Goal: Entertainment & Leisure: Consume media (video, audio)

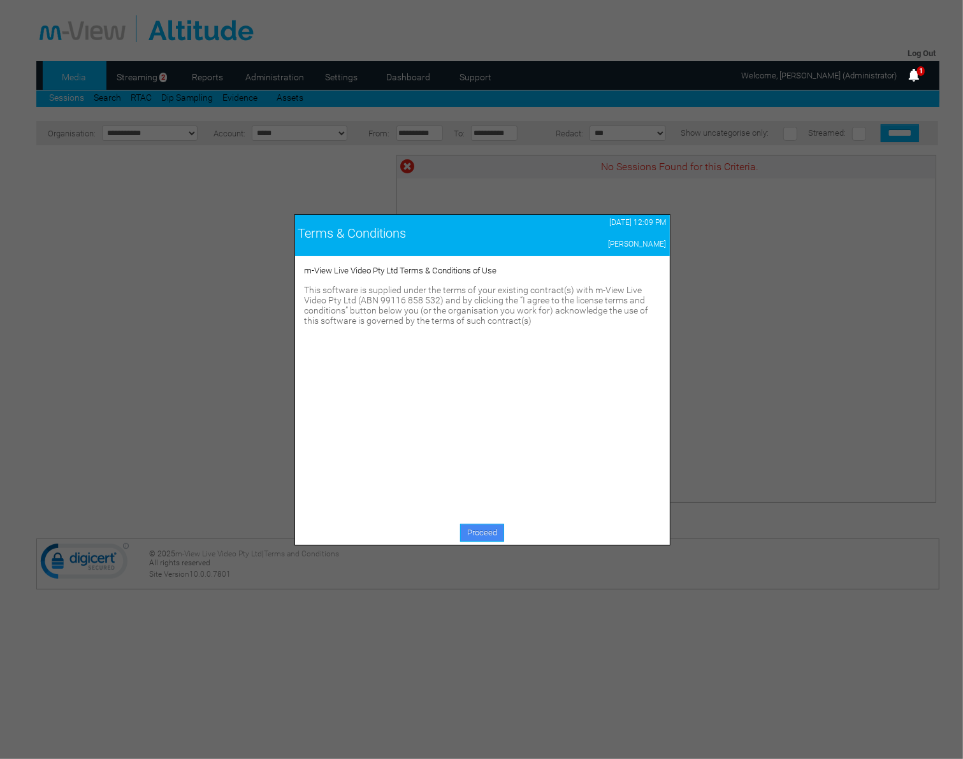
click at [483, 542] on link "Proceed" at bounding box center [482, 533] width 44 height 18
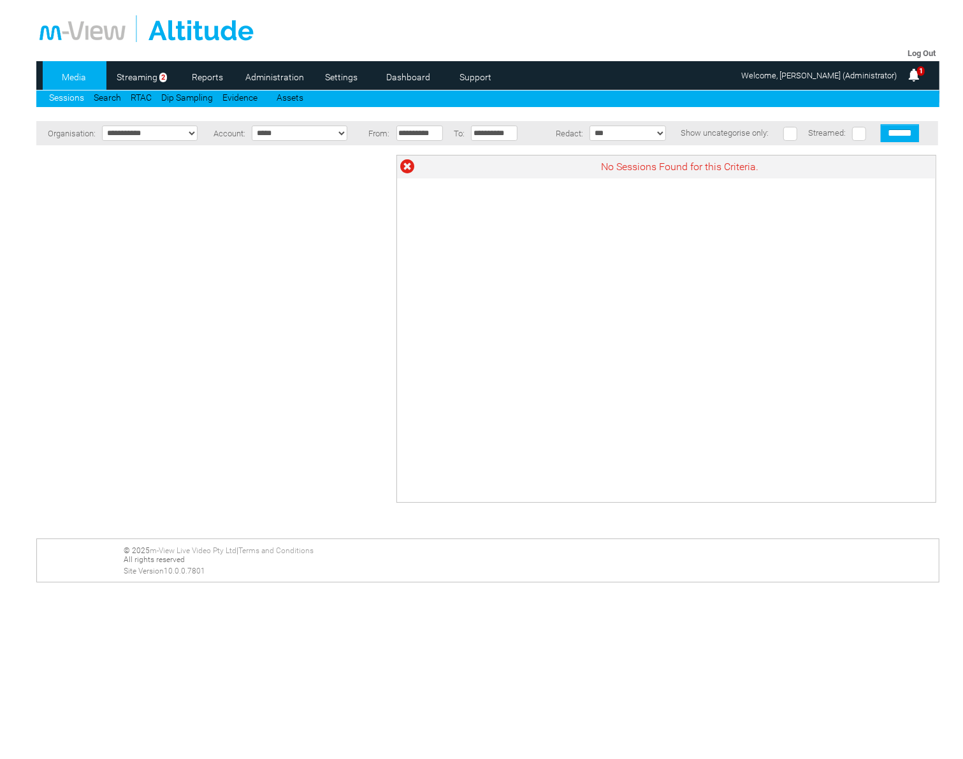
click at [399, 75] on link "Dashboard" at bounding box center [408, 77] width 62 height 19
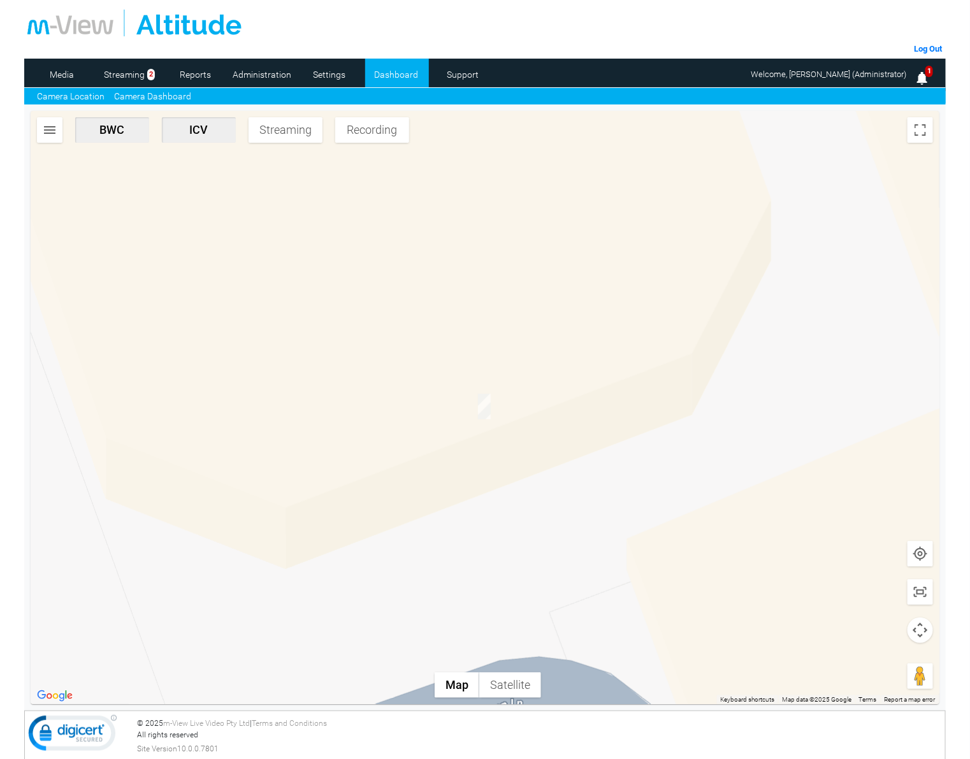
click at [145, 99] on link "Camera Dashboard" at bounding box center [152, 96] width 77 height 13
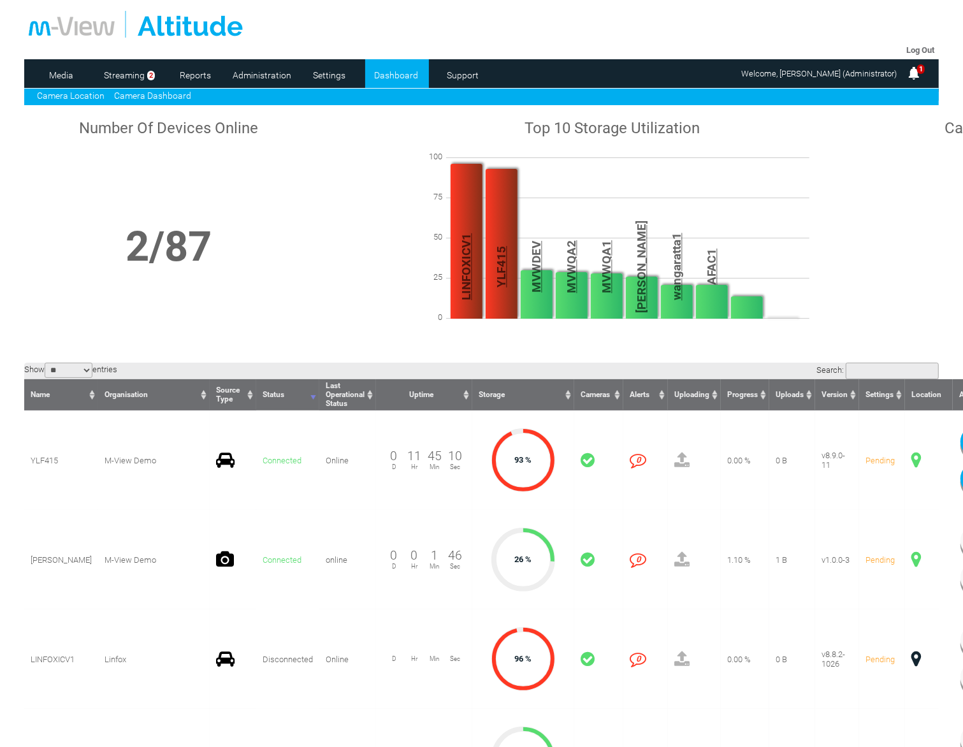
click at [78, 96] on link "Camera Location" at bounding box center [71, 96] width 68 height 10
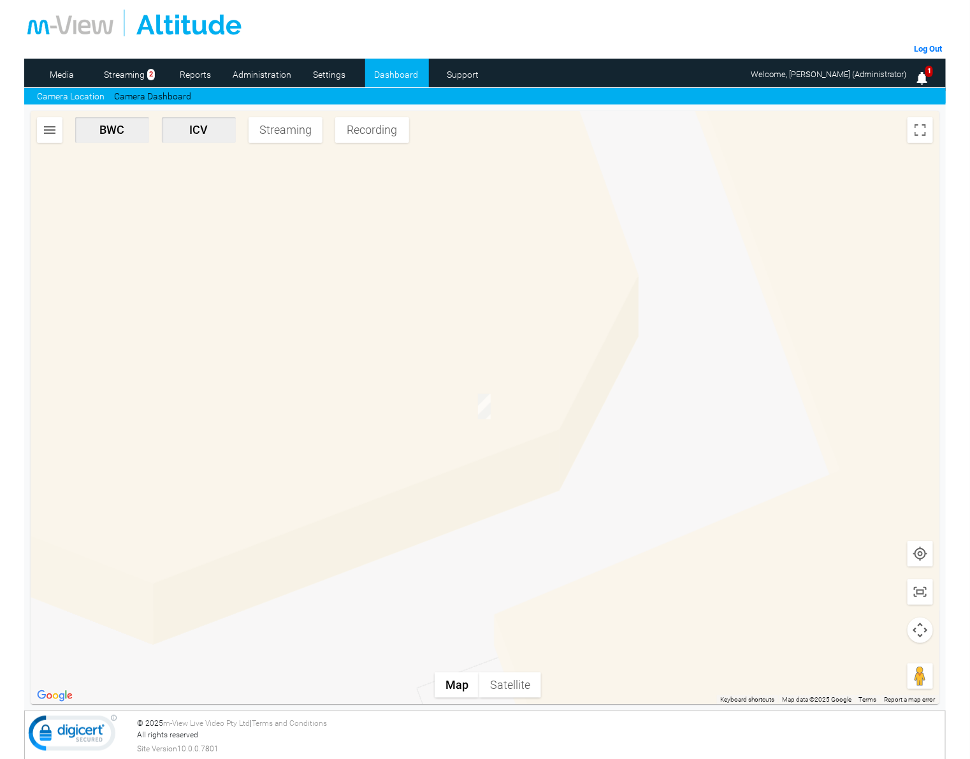
click at [52, 131] on img "button" at bounding box center [49, 129] width 15 height 15
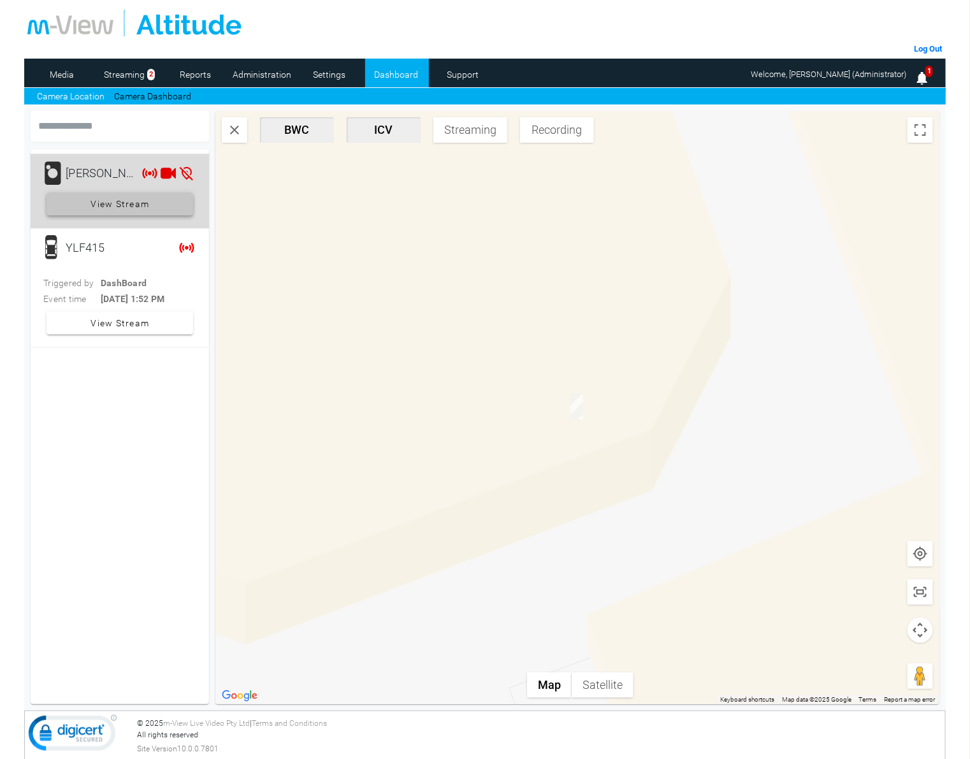
click at [108, 206] on span "View Stream" at bounding box center [120, 203] width 59 height 23
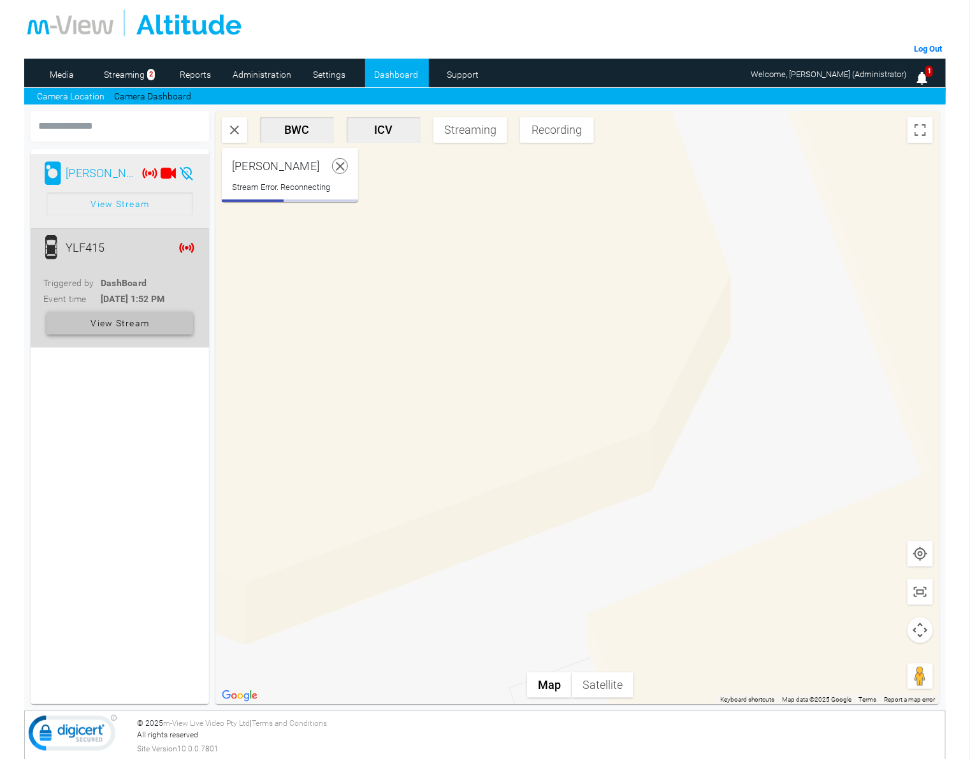
click at [83, 322] on span at bounding box center [120, 323] width 147 height 31
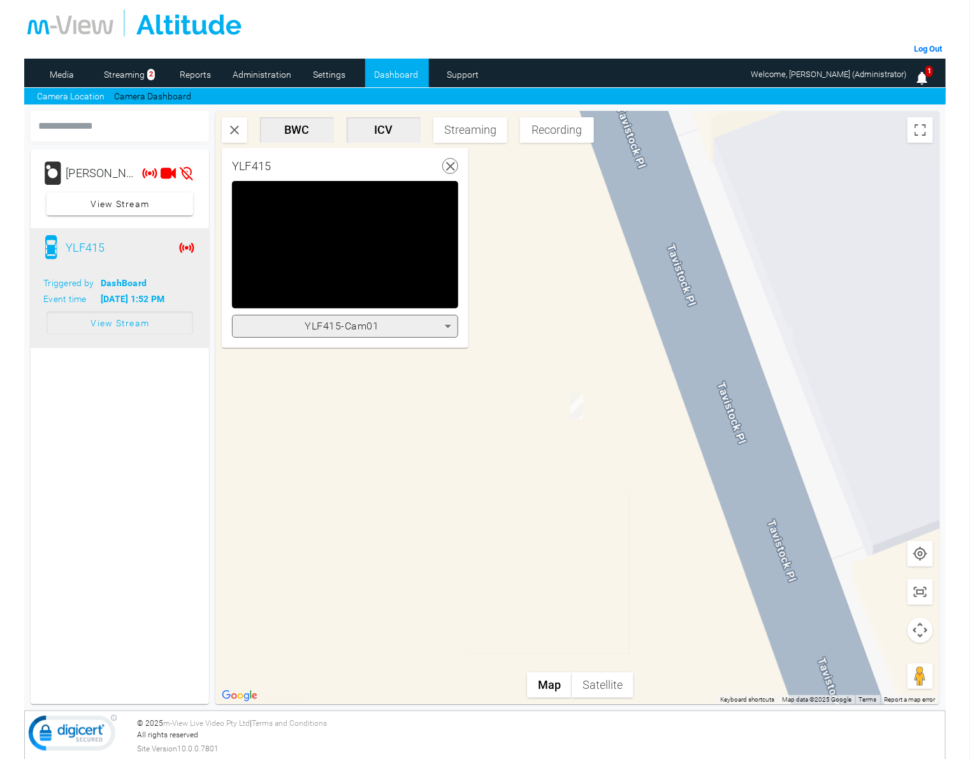
click at [287, 336] on div "YLF415-Cam01" at bounding box center [345, 326] width 226 height 23
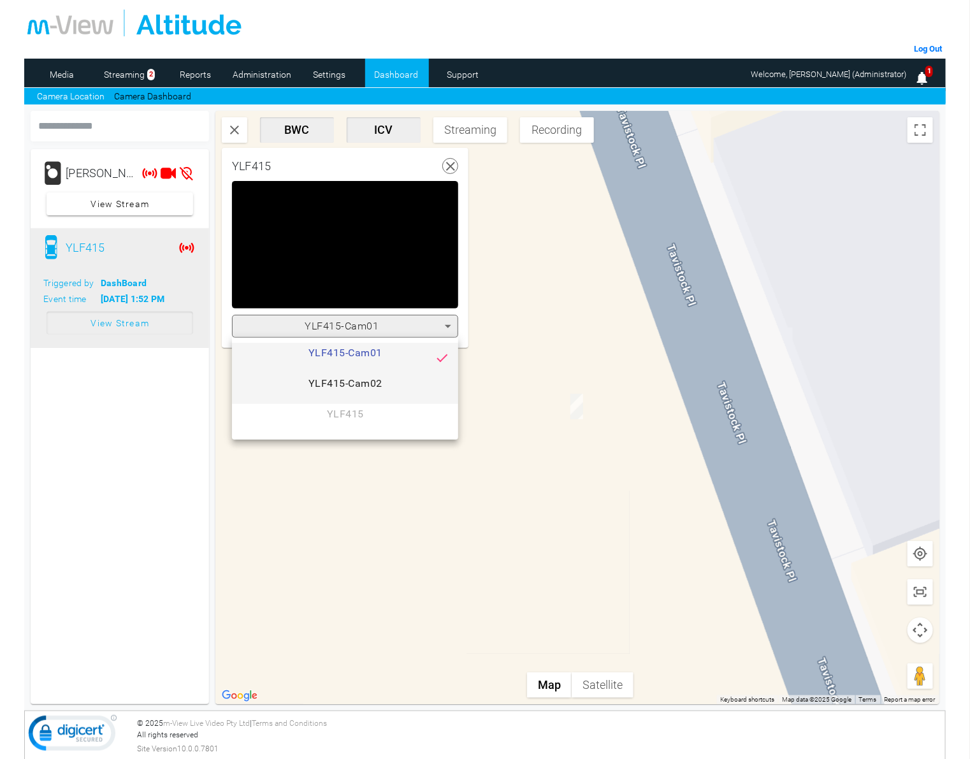
click at [301, 381] on span "YLF415-Cam02" at bounding box center [345, 388] width 206 height 25
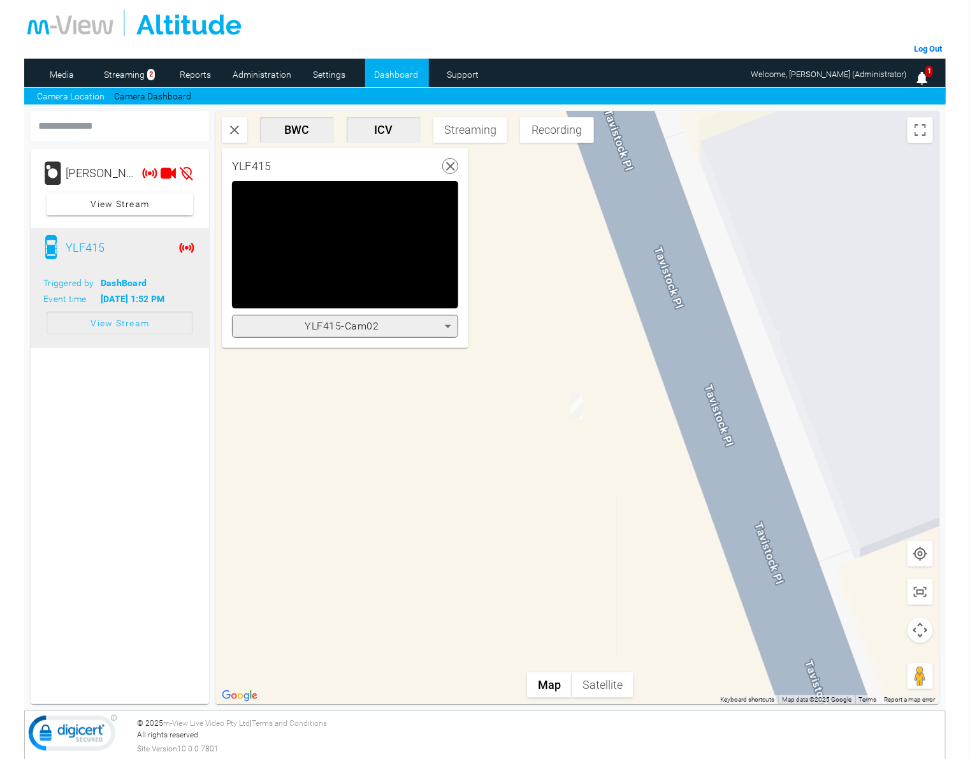
click at [308, 333] on div "YLF415-Cam02" at bounding box center [345, 326] width 226 height 23
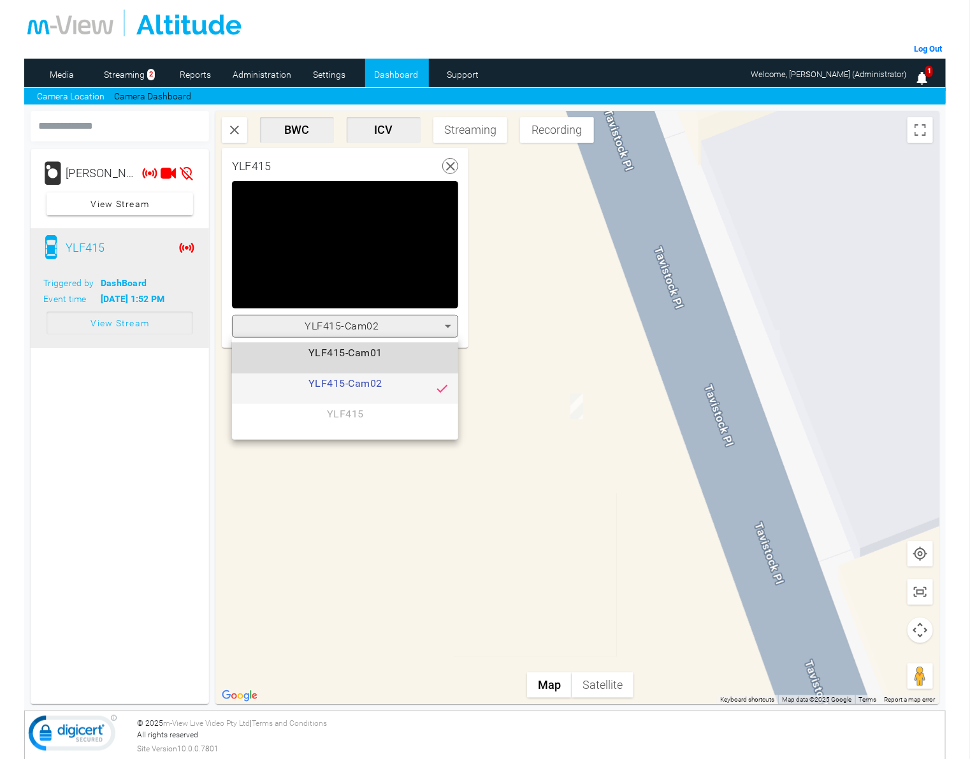
click at [310, 349] on span "YLF415-Cam01" at bounding box center [345, 357] width 206 height 25
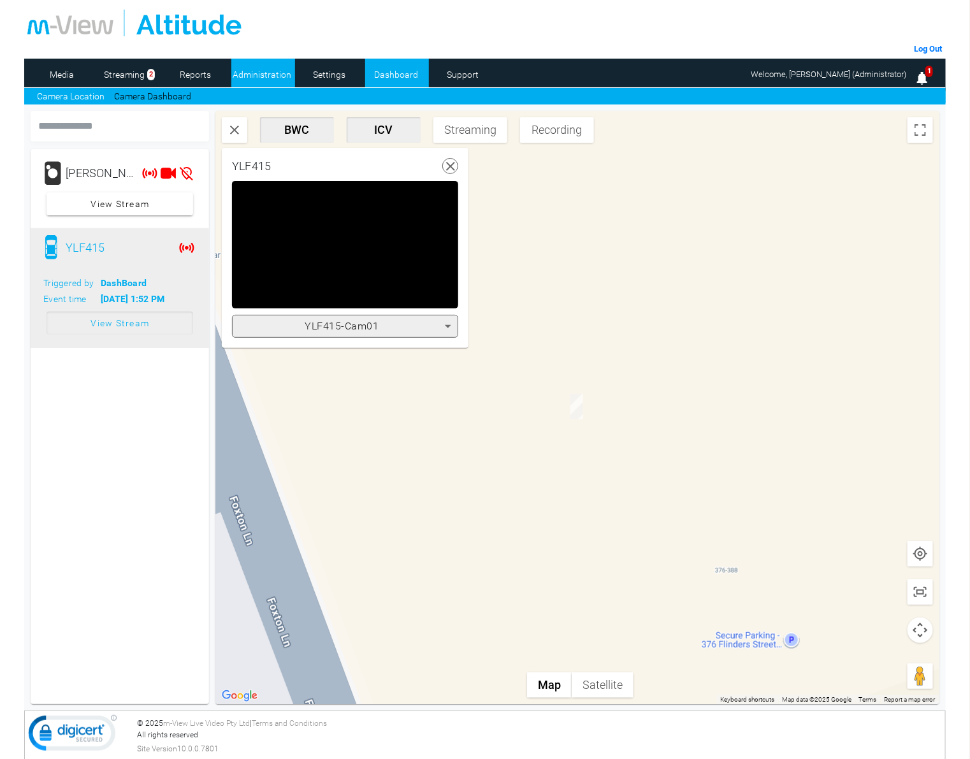
click at [257, 59] on li "Administration" at bounding box center [263, 73] width 64 height 29
click at [258, 73] on link "Administration" at bounding box center [262, 74] width 62 height 19
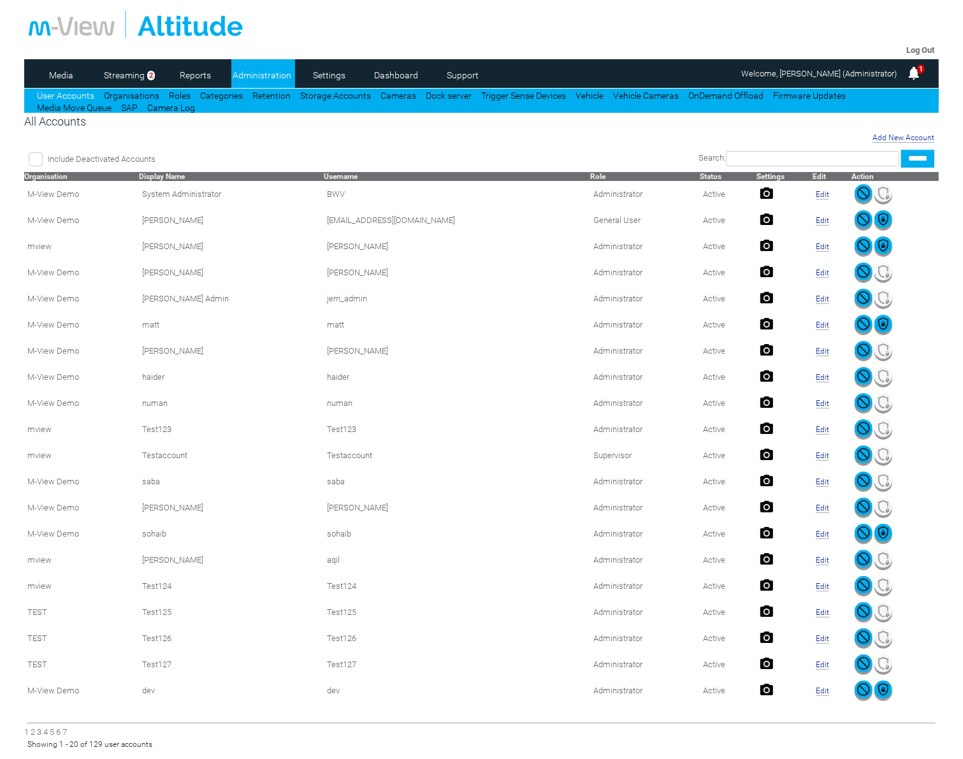
click at [811, 157] on input "text" at bounding box center [812, 158] width 173 height 15
type input "*****"
click at [901, 150] on input "******" at bounding box center [917, 159] width 33 height 18
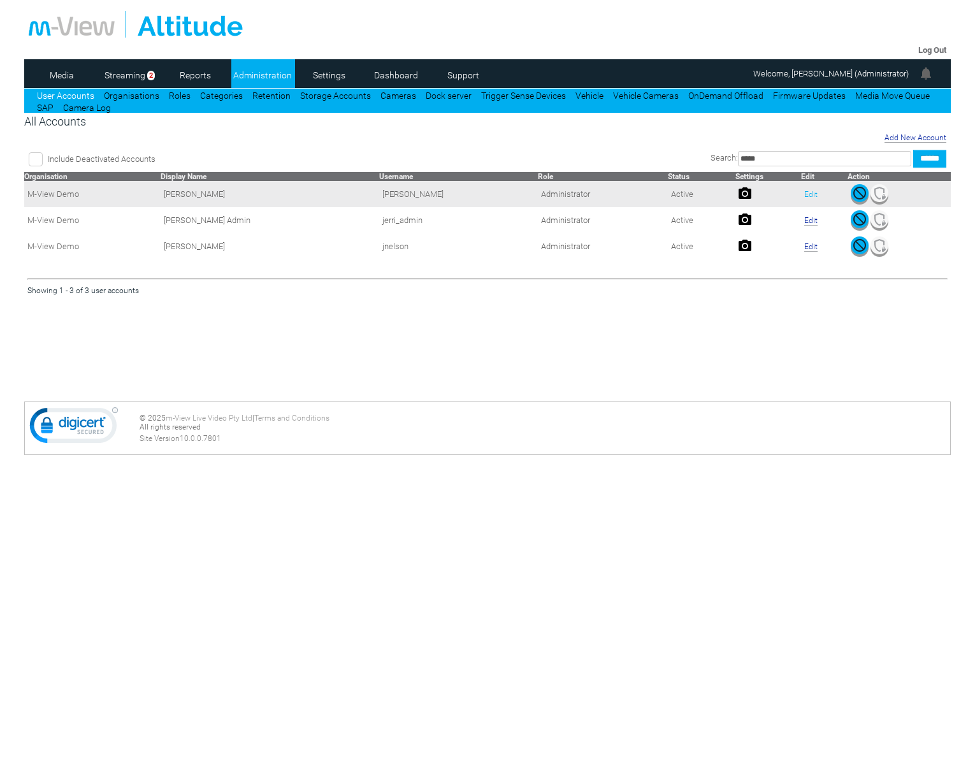
click at [804, 194] on link "Edit" at bounding box center [810, 194] width 13 height 9
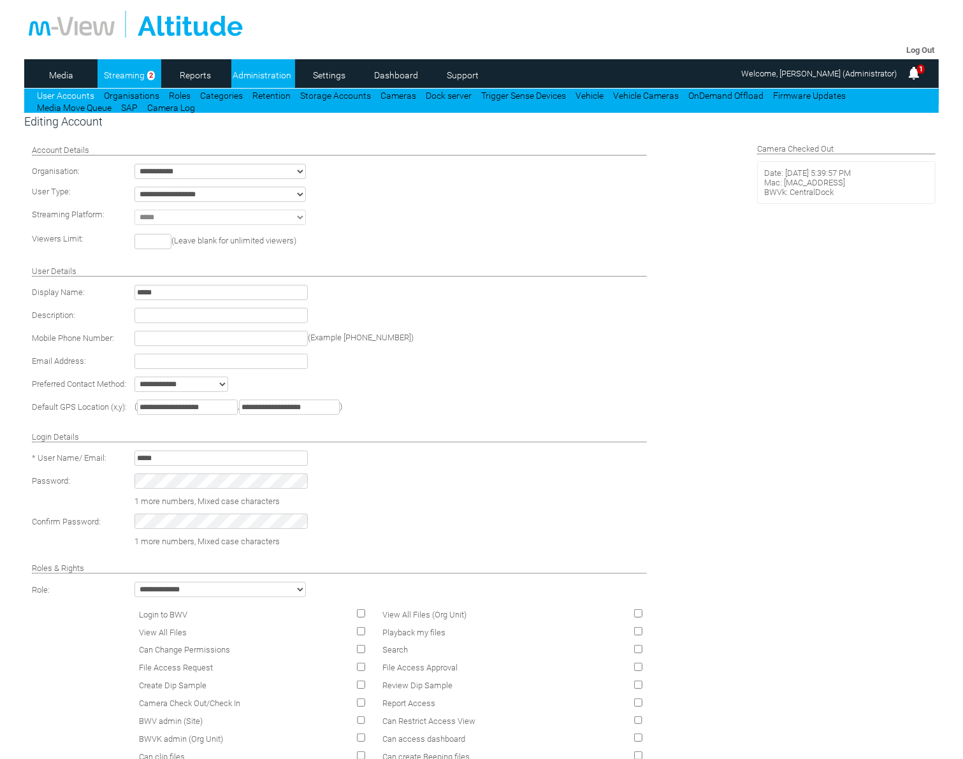
click at [126, 71] on link "Streaming" at bounding box center [125, 75] width 54 height 19
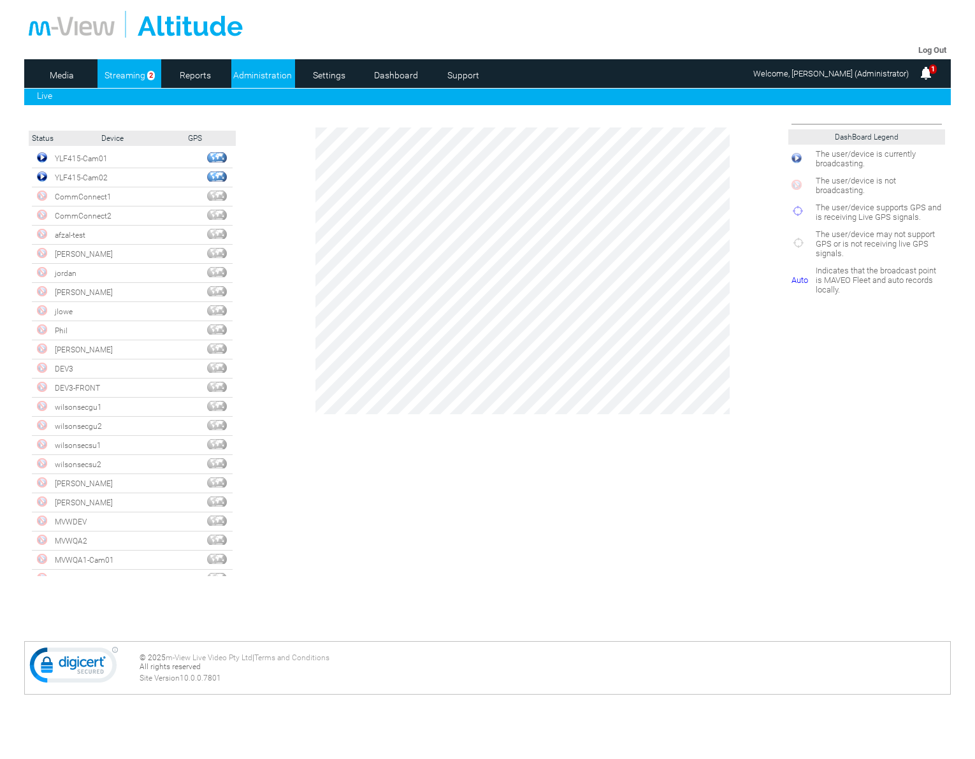
click at [252, 73] on link "Administration" at bounding box center [262, 75] width 62 height 19
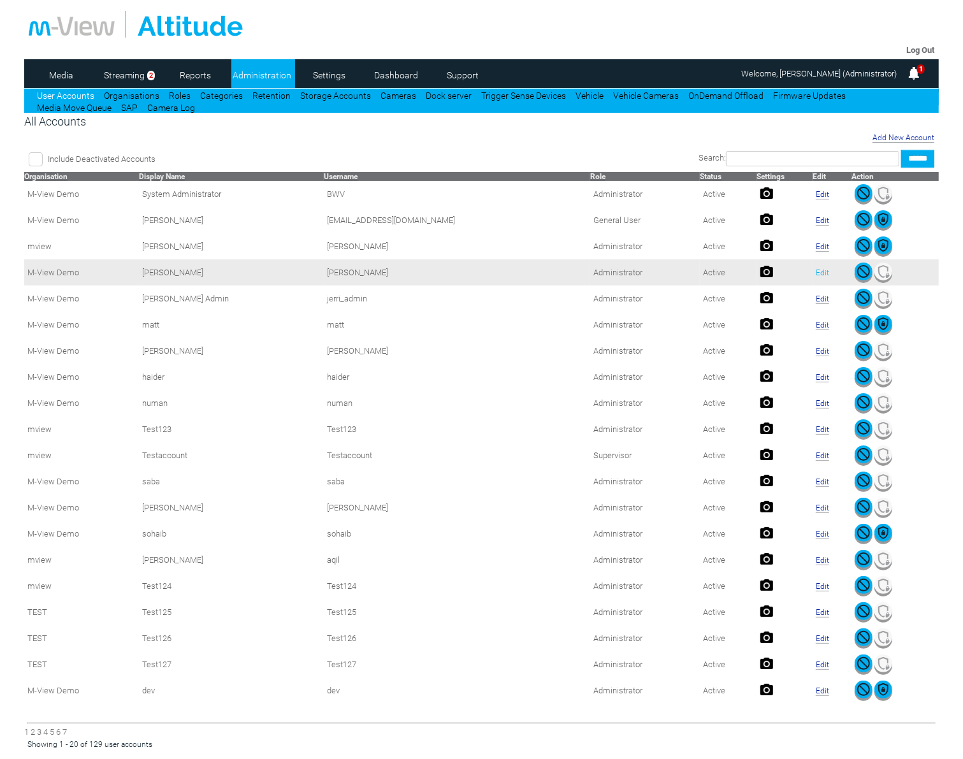
click at [816, 275] on link "Edit" at bounding box center [822, 272] width 13 height 9
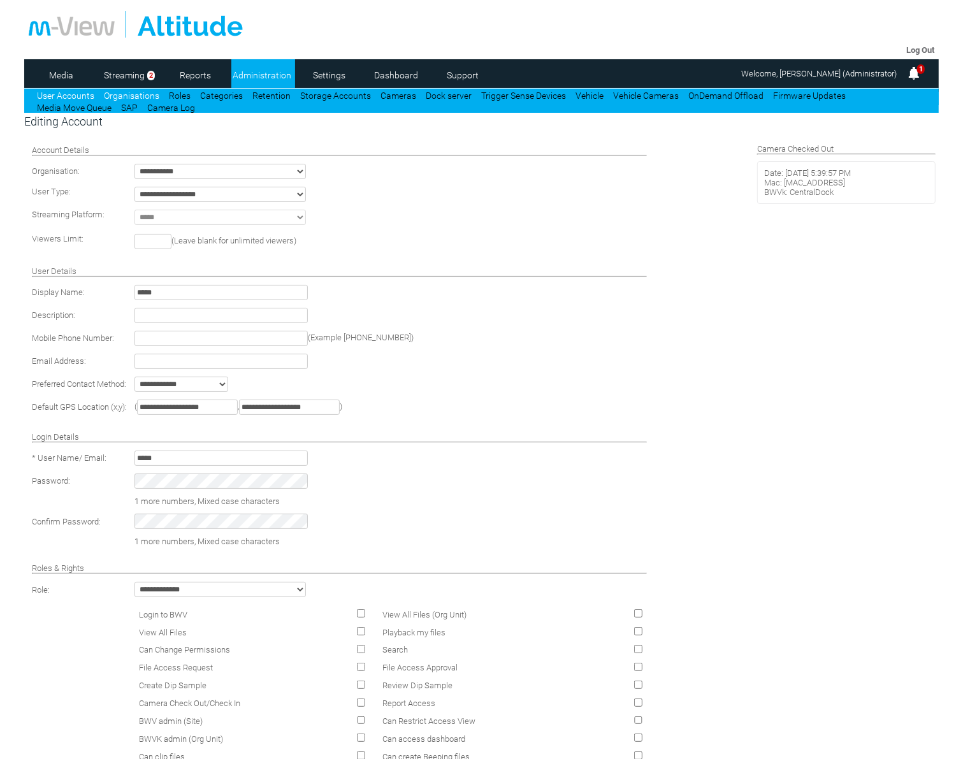
click at [131, 96] on link "Organisations" at bounding box center [131, 96] width 55 height 10
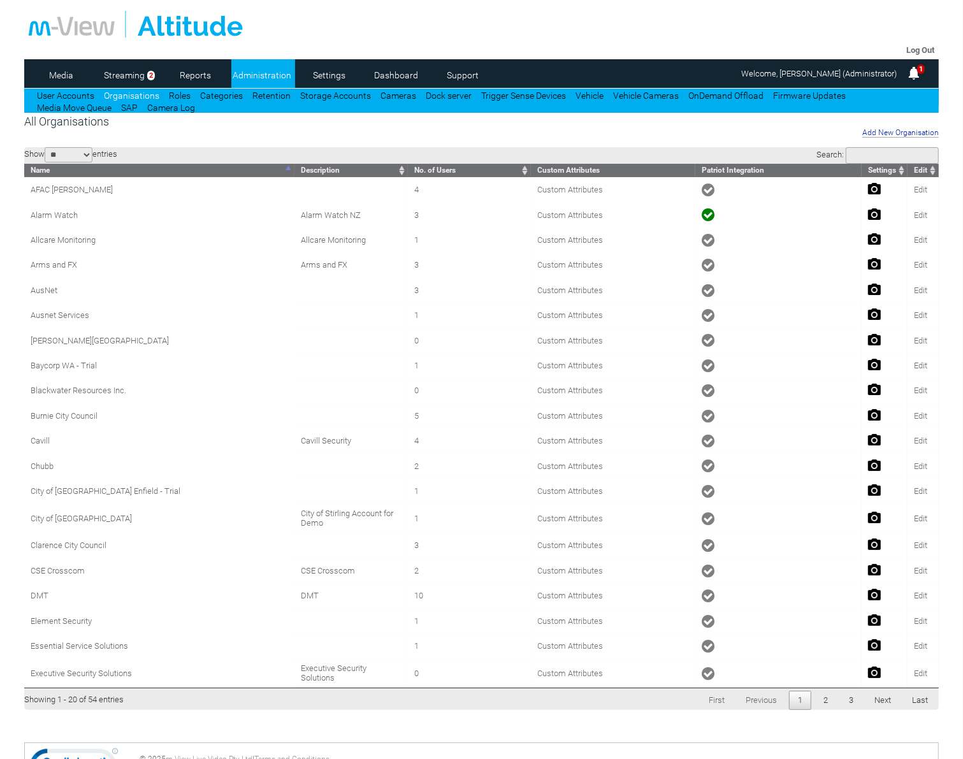
click at [870, 157] on input "Search:" at bounding box center [892, 155] width 93 height 17
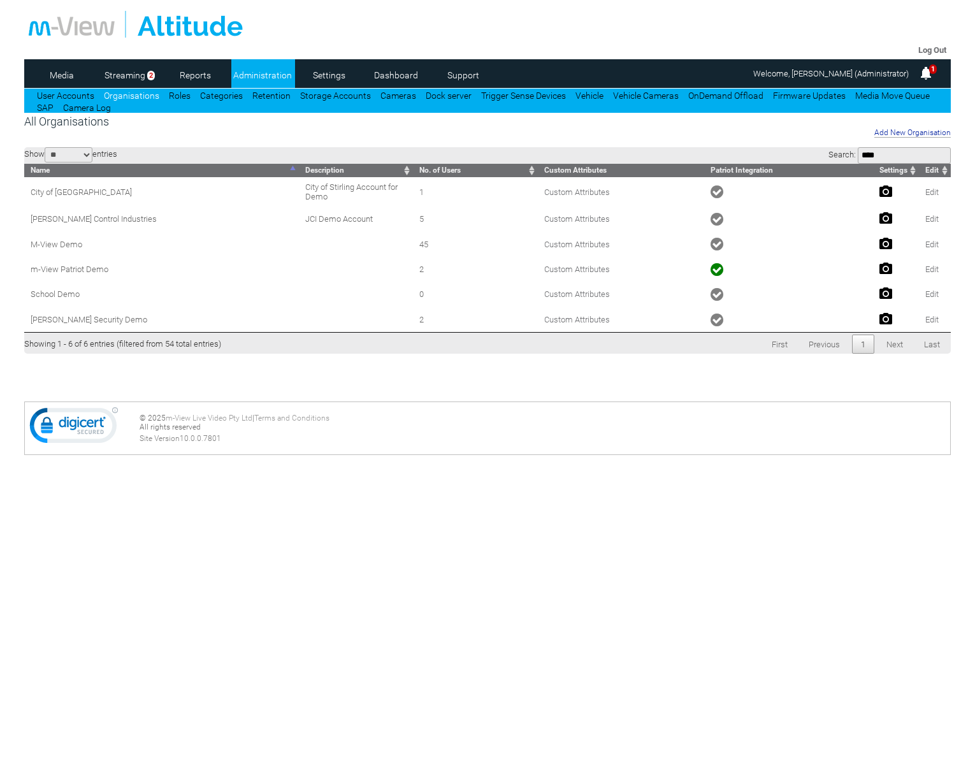
type input "****"
drag, startPoint x: 43, startPoint y: 250, endPoint x: 939, endPoint y: 247, distance: 895.5
click at [940, 247] on tr "M-View Demo 45 Custom Attributes Edit" at bounding box center [487, 243] width 927 height 25
click at [932, 249] on link "Edit" at bounding box center [931, 245] width 13 height 10
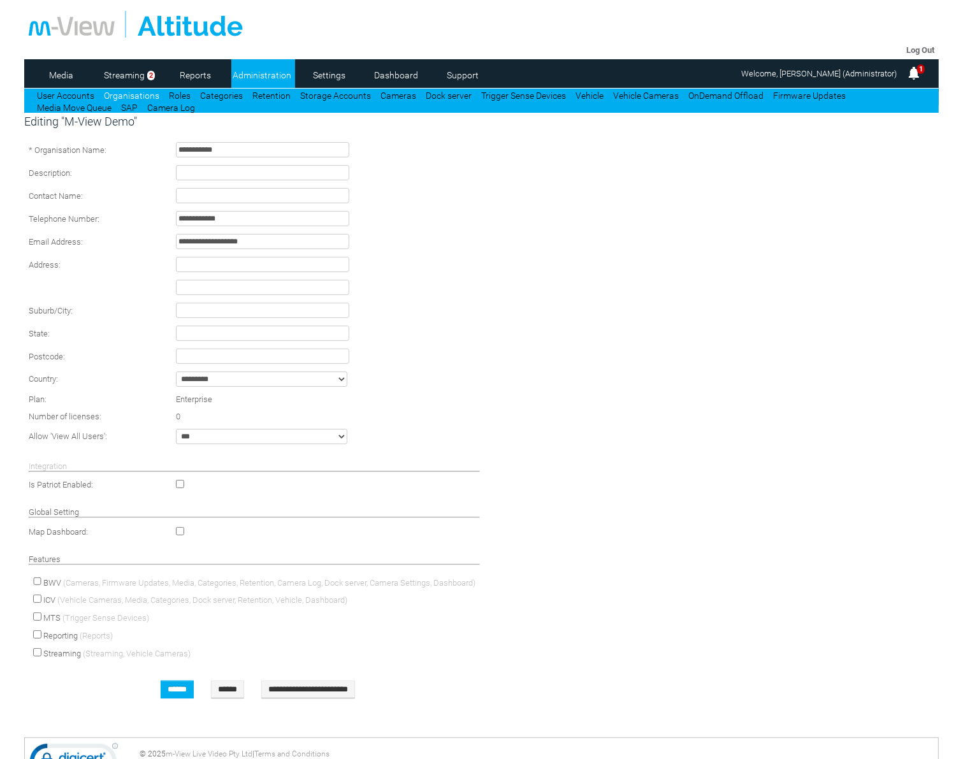
scroll to position [62, 0]
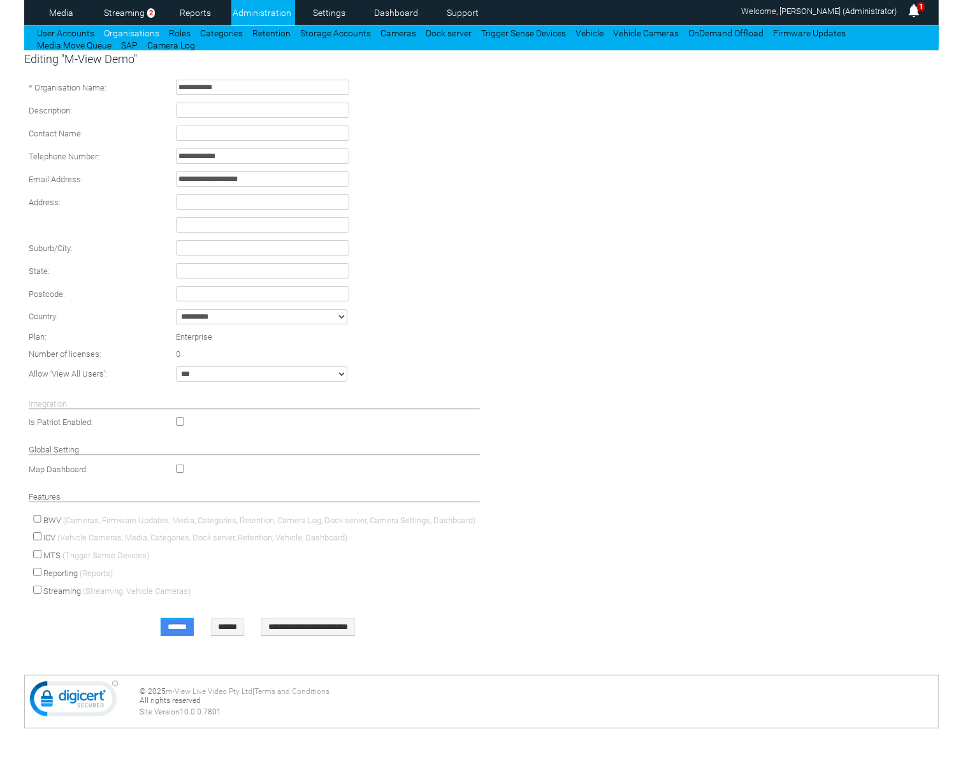
click at [163, 628] on input "******" at bounding box center [177, 627] width 33 height 18
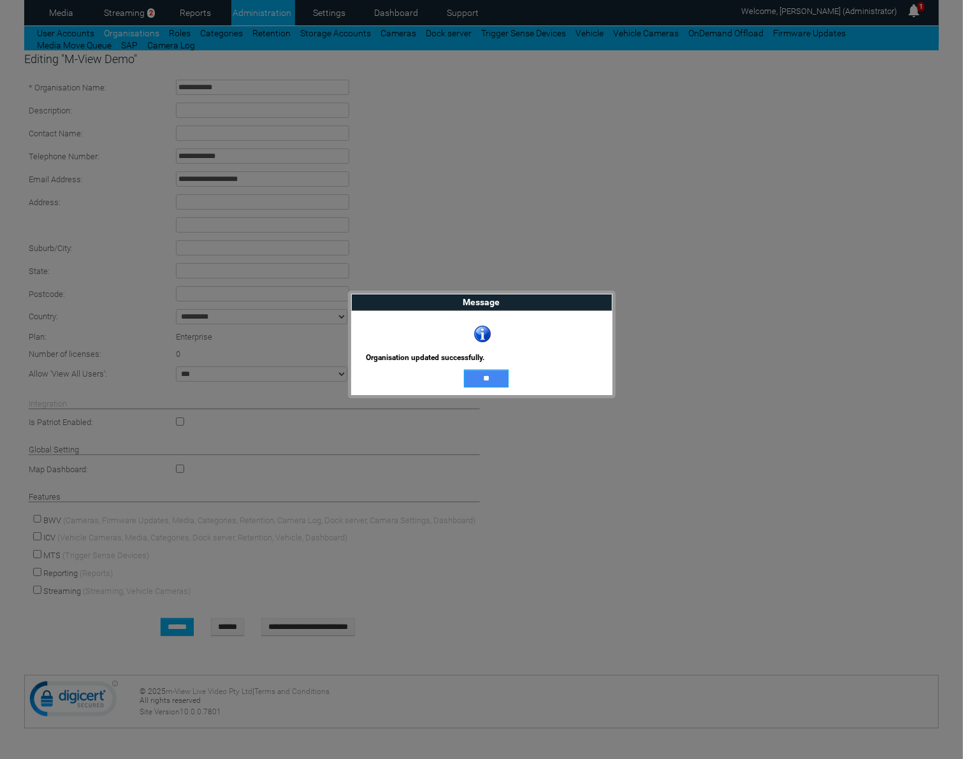
click at [479, 380] on input "**" at bounding box center [486, 379] width 45 height 18
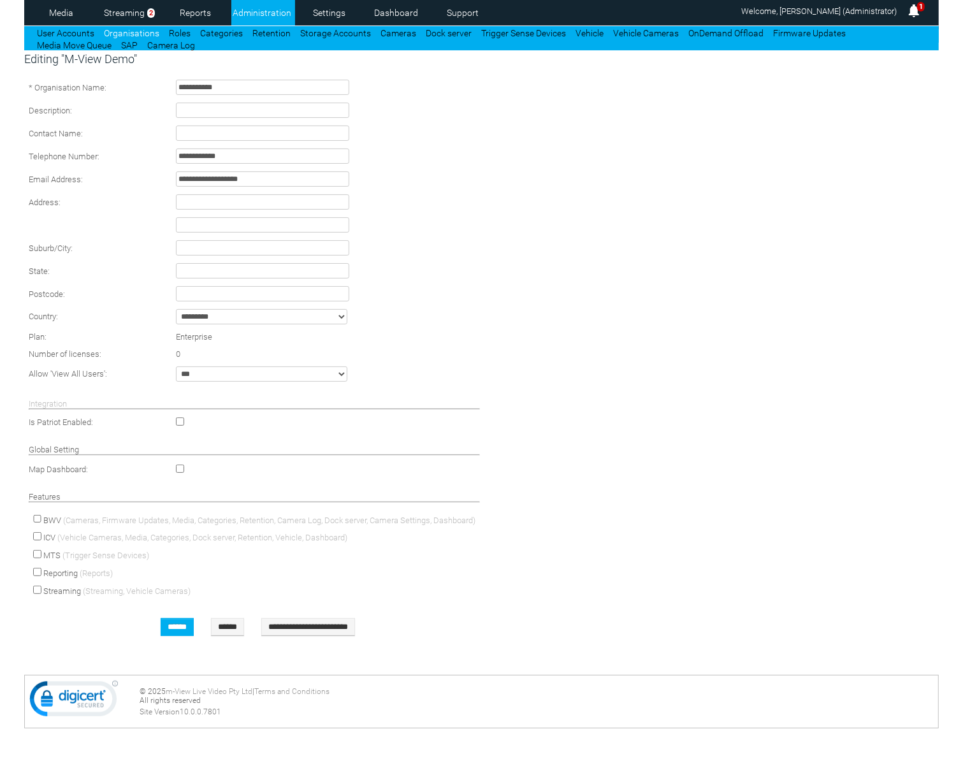
scroll to position [0, 0]
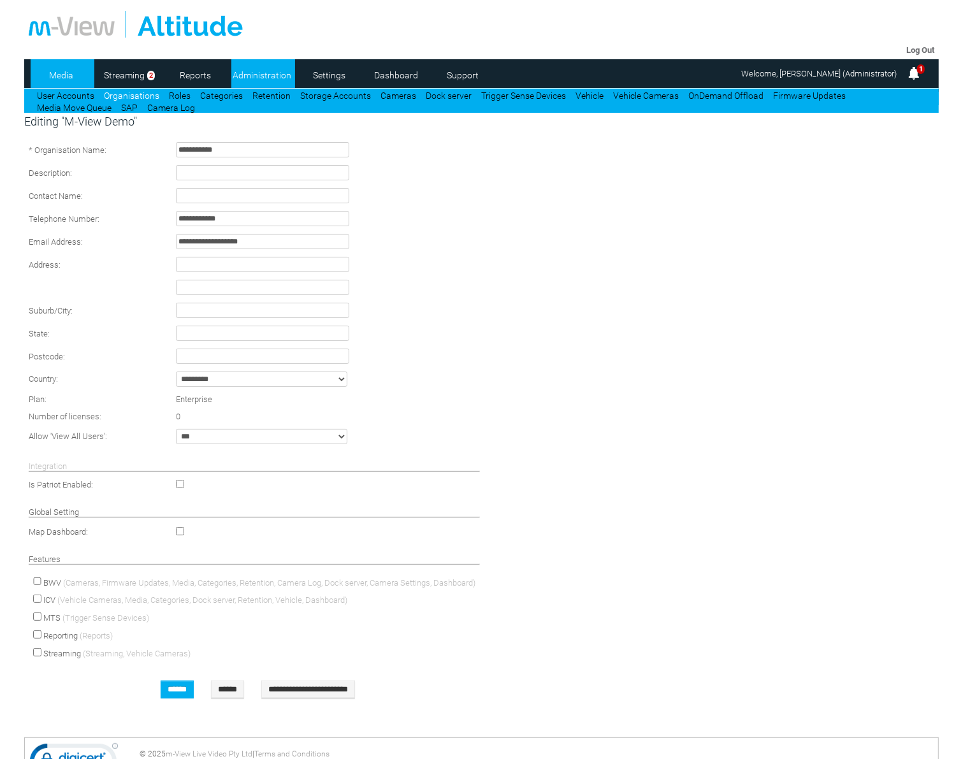
click at [77, 70] on link "Media" at bounding box center [62, 75] width 62 height 19
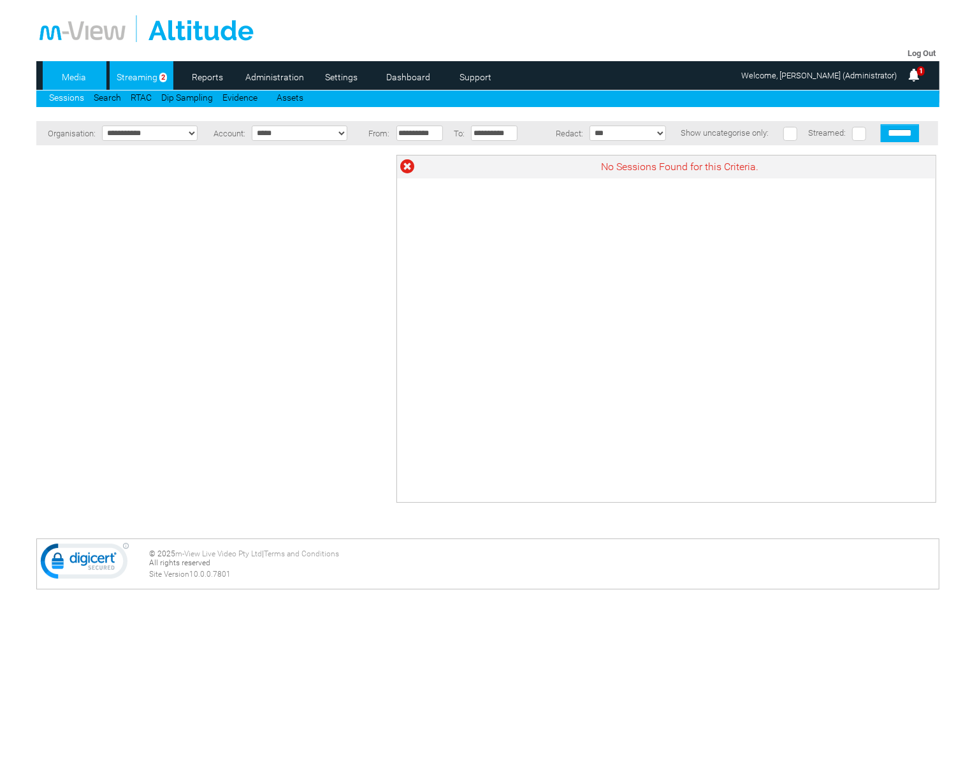
click at [132, 77] on link "Streaming" at bounding box center [137, 77] width 54 height 19
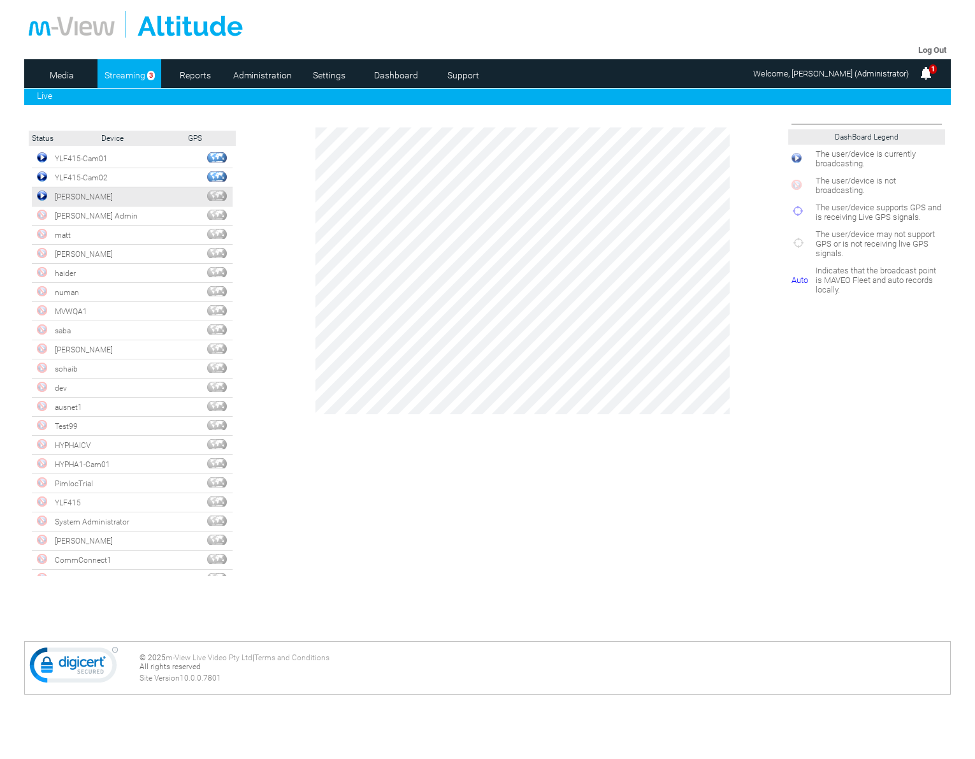
click at [43, 195] on img at bounding box center [42, 196] width 10 height 10
click at [415, 75] on link "Dashboard" at bounding box center [396, 75] width 62 height 19
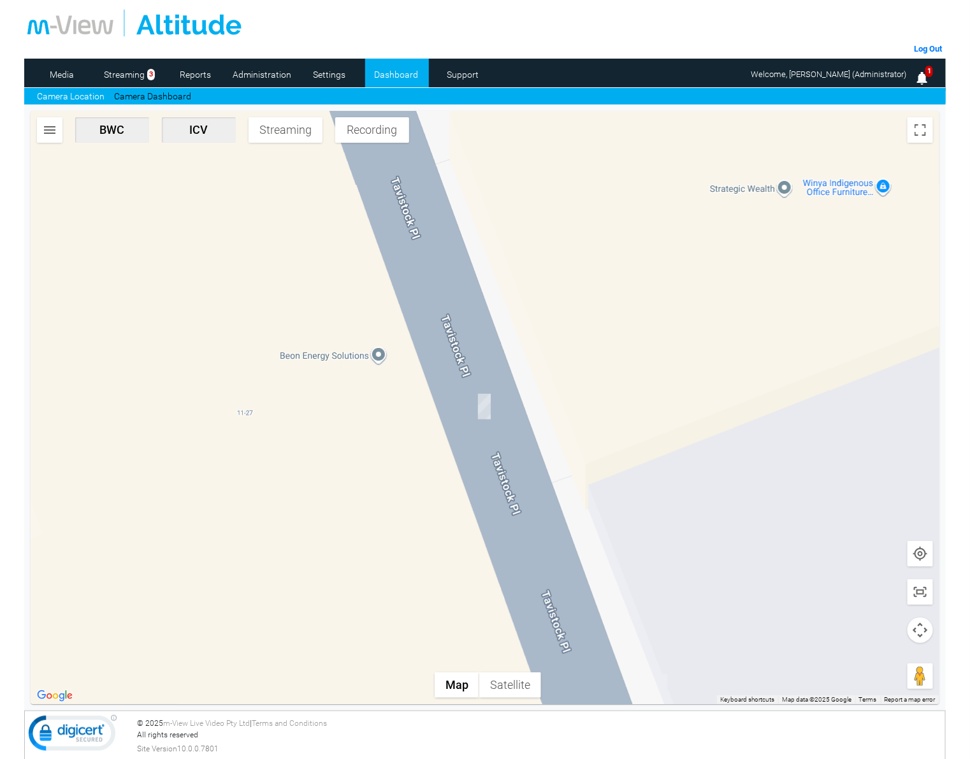
click at [50, 131] on img "button" at bounding box center [49, 129] width 15 height 15
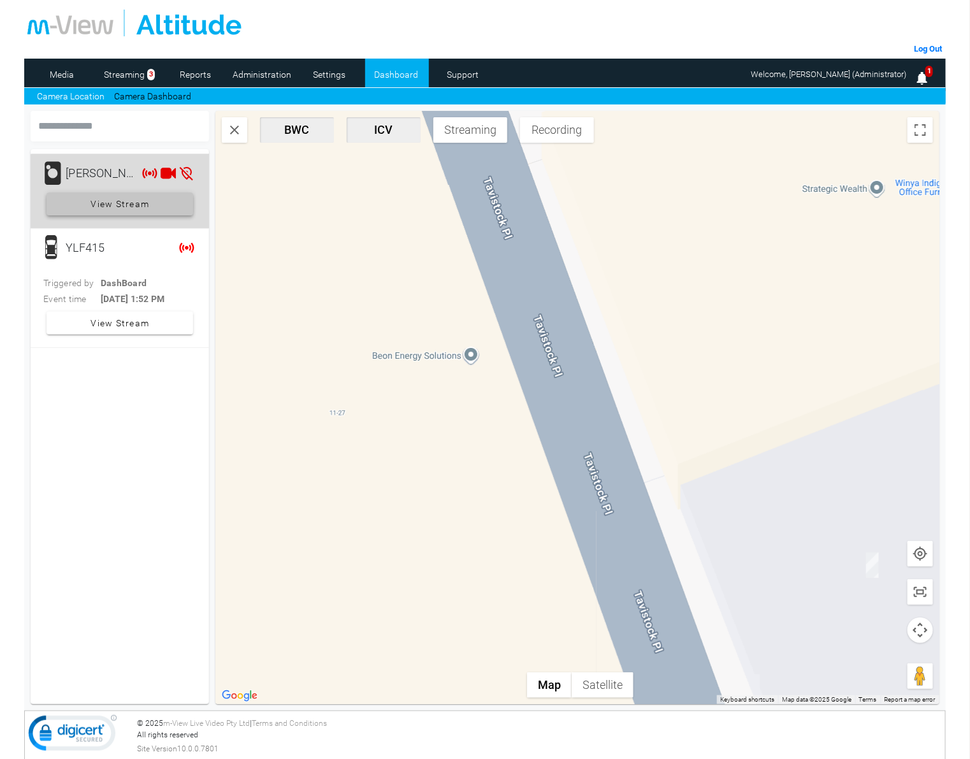
click at [127, 198] on span "View Stream" at bounding box center [120, 203] width 59 height 23
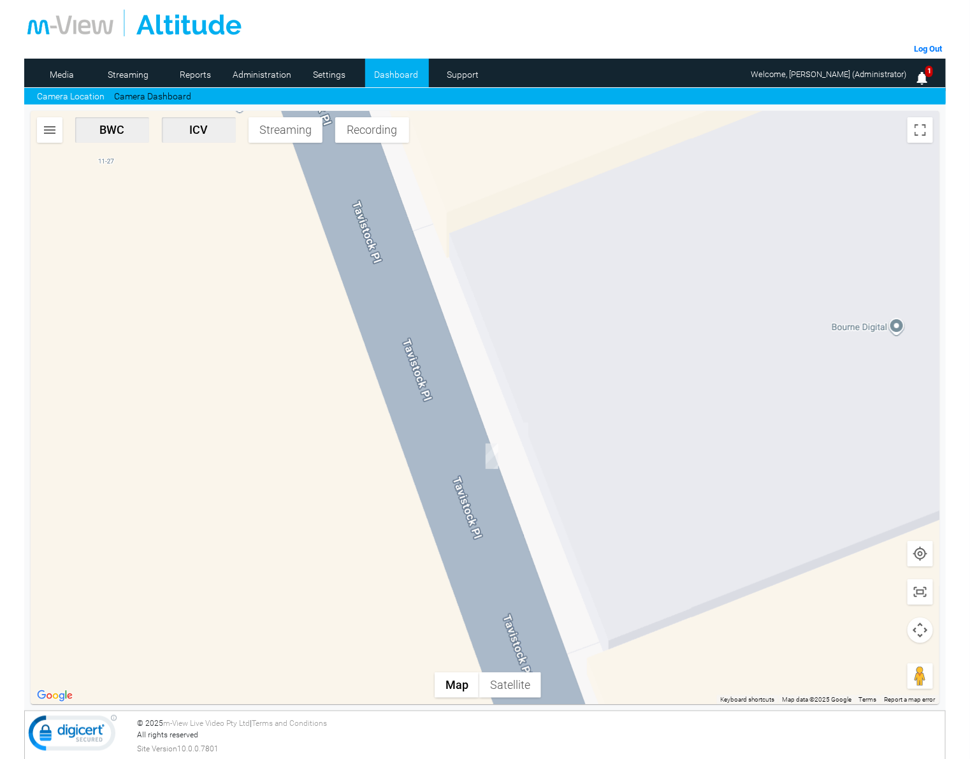
click at [62, 131] on div "BWC ICV Streaming Recording Map Terrain Satellite Keyboard shortcuts Map Data M…" at bounding box center [485, 407] width 909 height 593
click at [62, 135] on div "BWC ICV Streaming Recording Map Terrain Satellite Keyboard shortcuts Map Data M…" at bounding box center [485, 407] width 909 height 593
click at [58, 134] on button "button" at bounding box center [49, 129] width 25 height 25
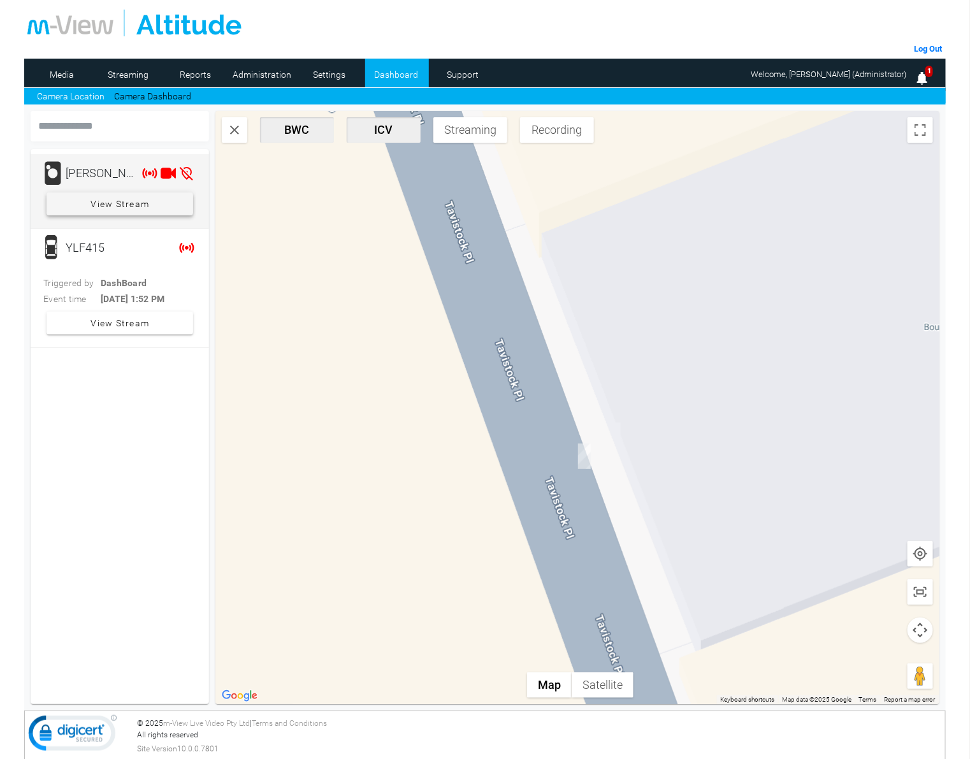
click at [106, 205] on span "View Stream" at bounding box center [120, 203] width 59 height 23
click at [333, 171] on icon at bounding box center [341, 167] width 16 height 16
